Goal: Navigation & Orientation: Find specific page/section

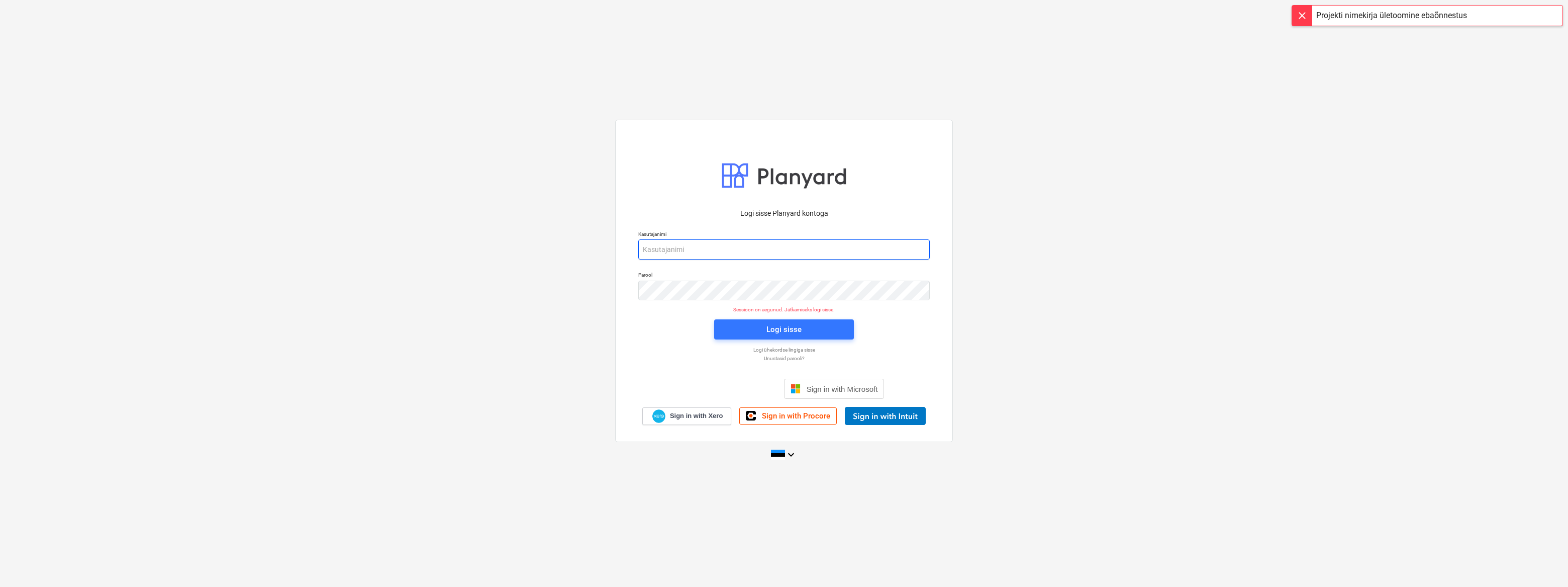
click at [695, 249] on input "email" at bounding box center [784, 249] width 291 height 20
type input "[EMAIL_ADDRESS][DOMAIN_NAME]"
click at [771, 331] on div "Logi sisse" at bounding box center [784, 329] width 35 height 13
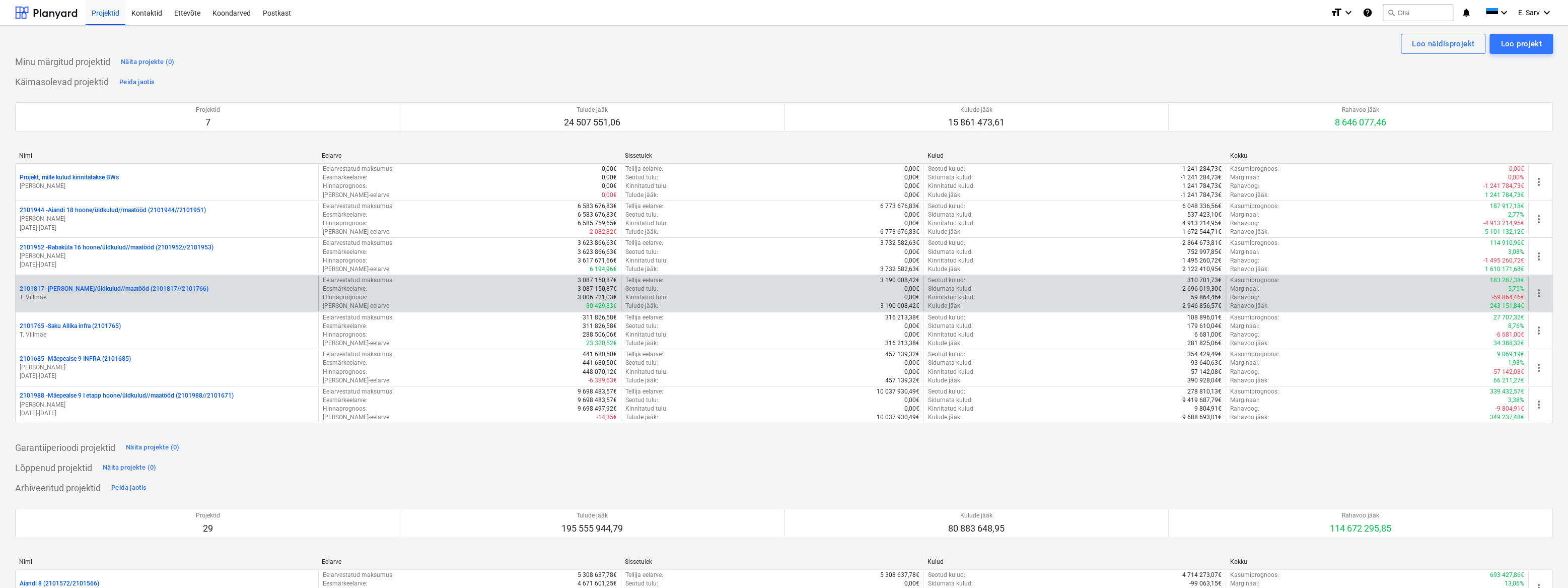
click at [63, 289] on p "2101817 - [PERSON_NAME]/üldkulud//maatööd (2101817//2101766)" at bounding box center [114, 289] width 189 height 8
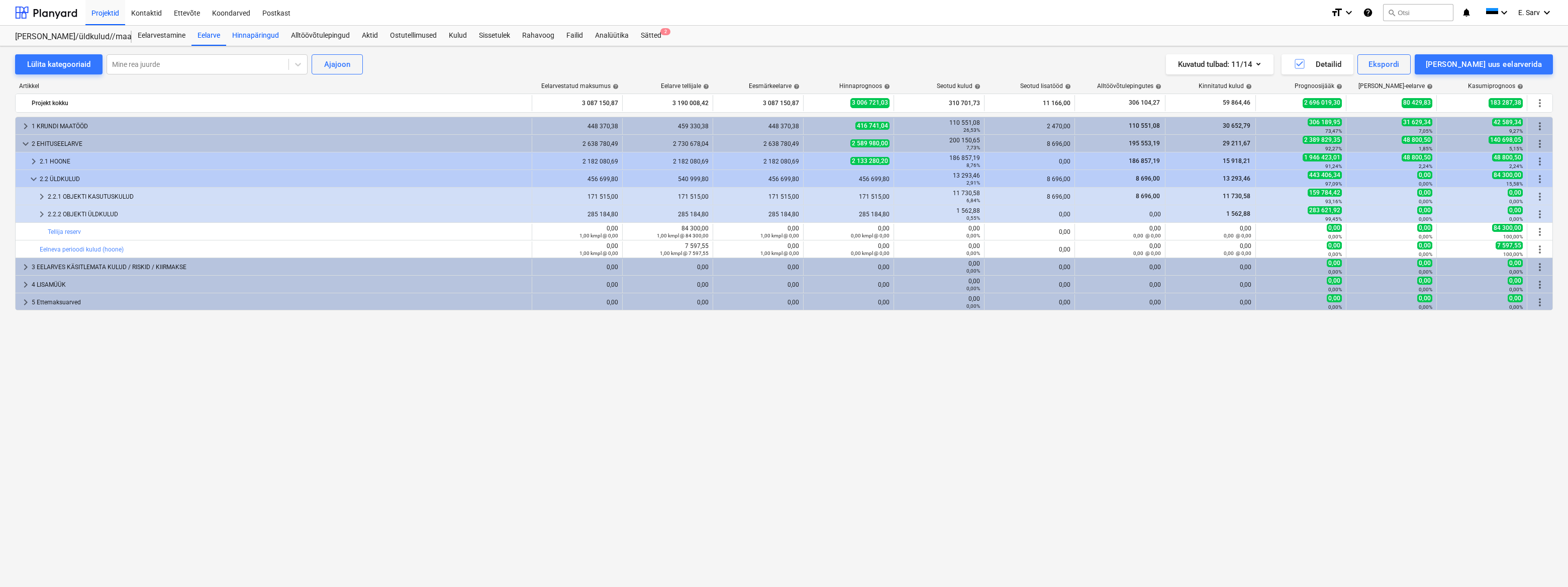
click at [248, 34] on div "Hinnapäringud" at bounding box center [256, 35] width 59 height 20
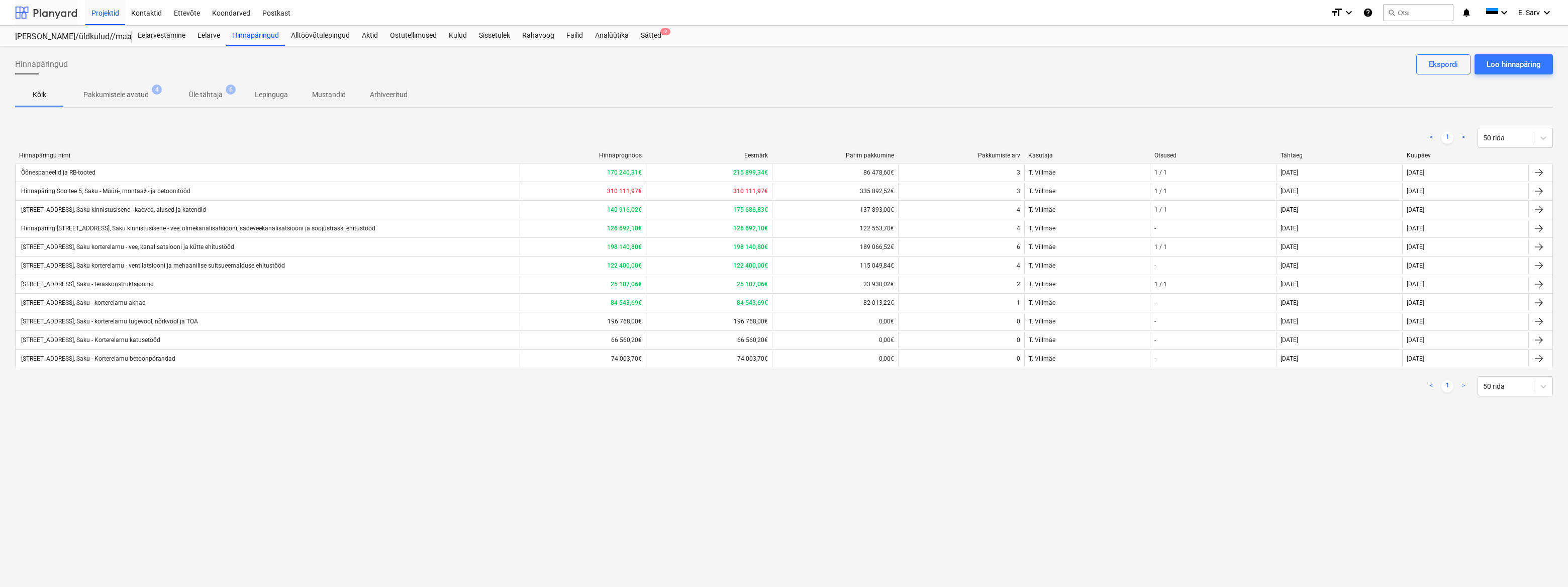
click at [55, 10] on div at bounding box center [46, 12] width 62 height 25
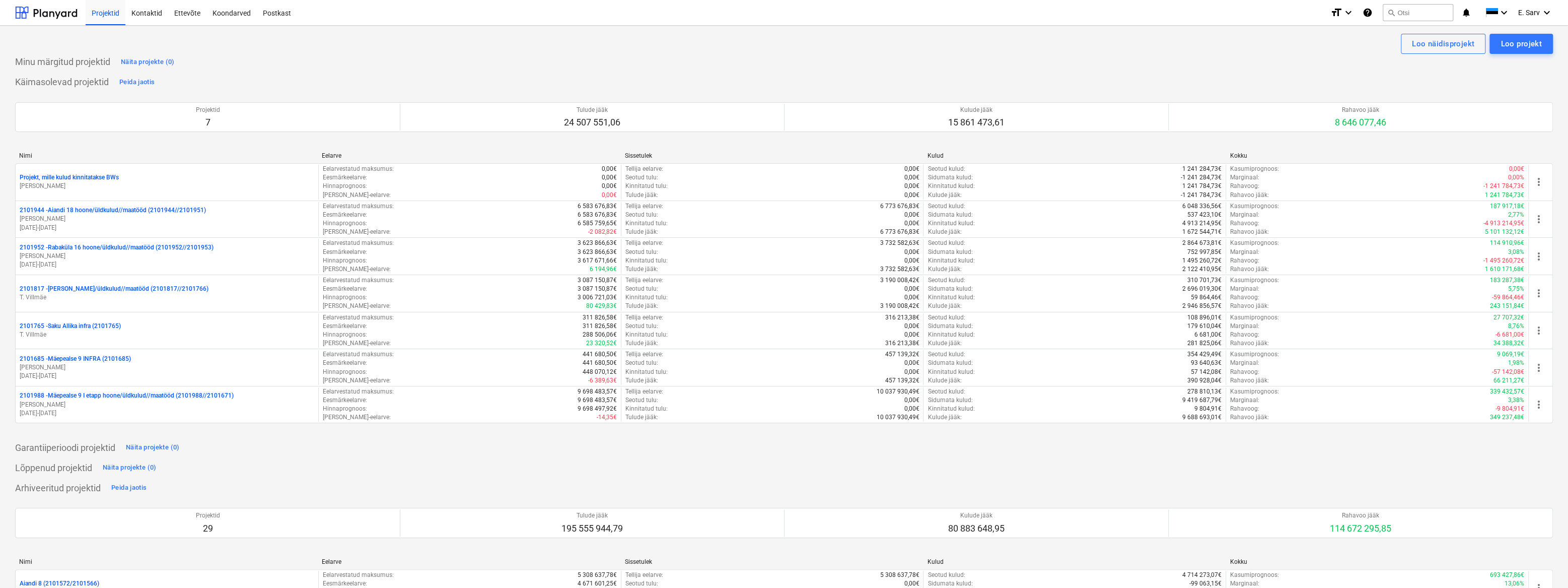
click at [666, 83] on div "Käimasolevad projektid Peida jaotis Projektid 7 Tulude jääk 24 507 551,06 Kulud…" at bounding box center [784, 255] width 1538 height 361
